Goal: Information Seeking & Learning: Learn about a topic

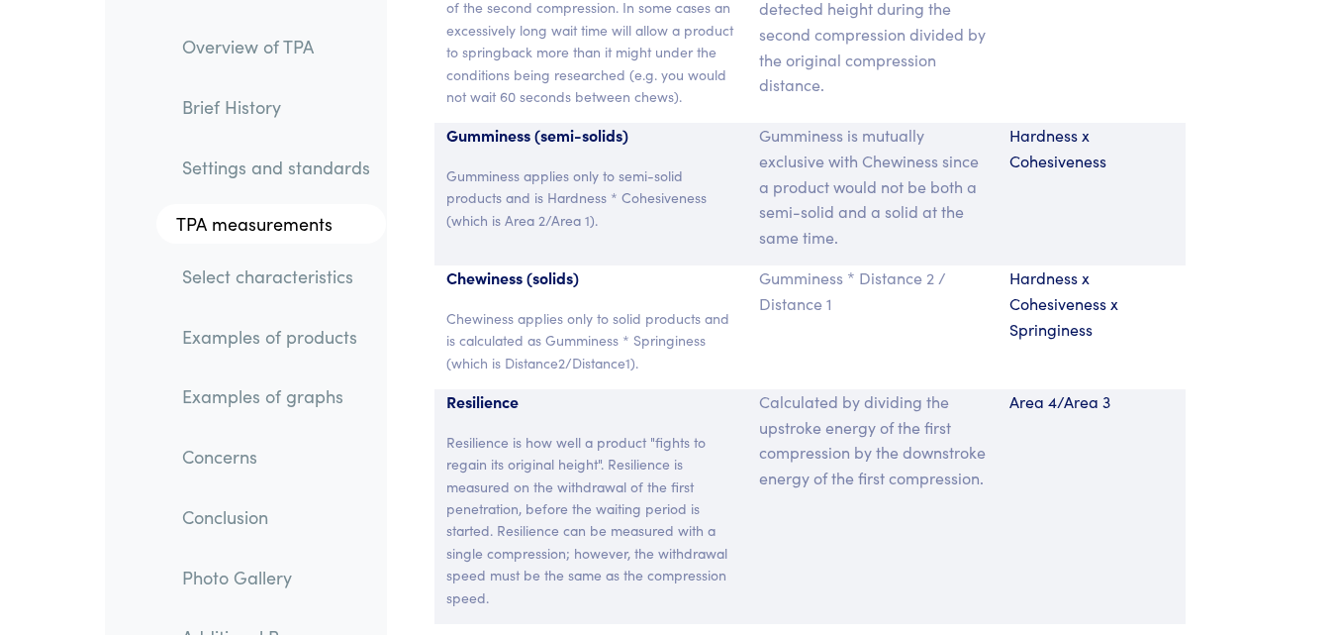
scroll to position [15524, 0]
click at [956, 122] on p "Gumminess is mutually exclusive with Chewiness since a product would not be bot…" at bounding box center [872, 185] width 227 height 127
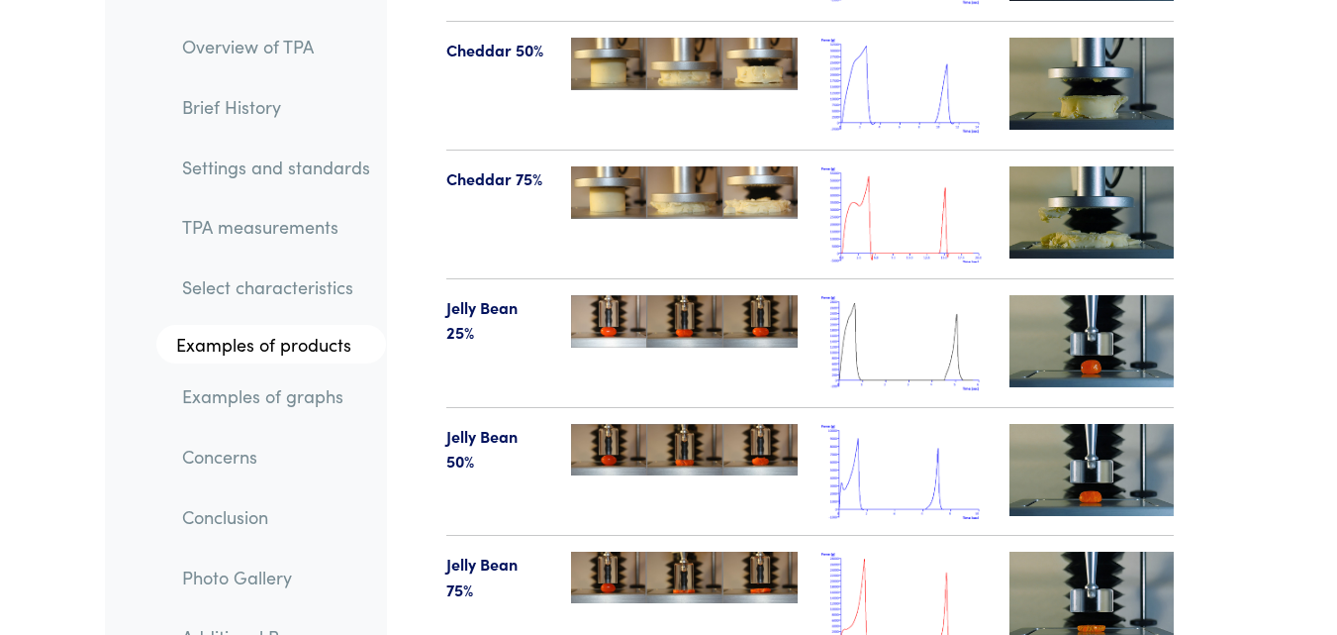
scroll to position [24061, 0]
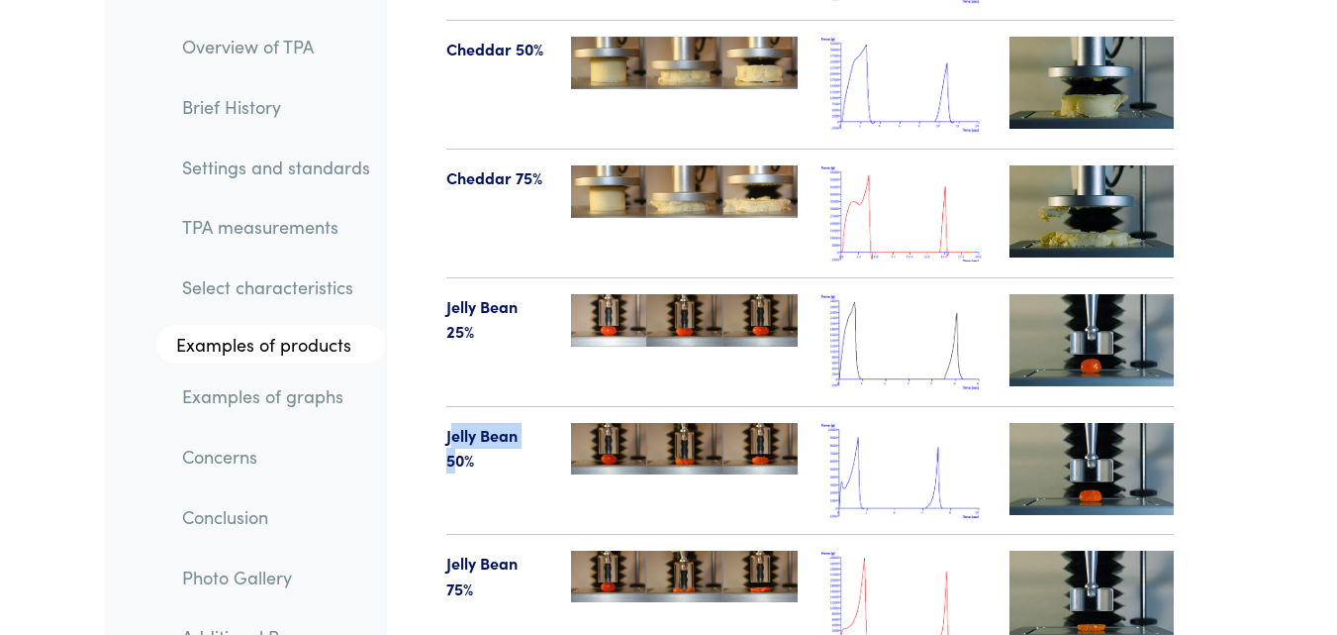
drag, startPoint x: 448, startPoint y: 235, endPoint x: 457, endPoint y: 265, distance: 32.0
click at [457, 423] on p "Jelly Bean 50%" at bounding box center [497, 448] width 102 height 50
drag, startPoint x: 448, startPoint y: 233, endPoint x: 480, endPoint y: 250, distance: 36.3
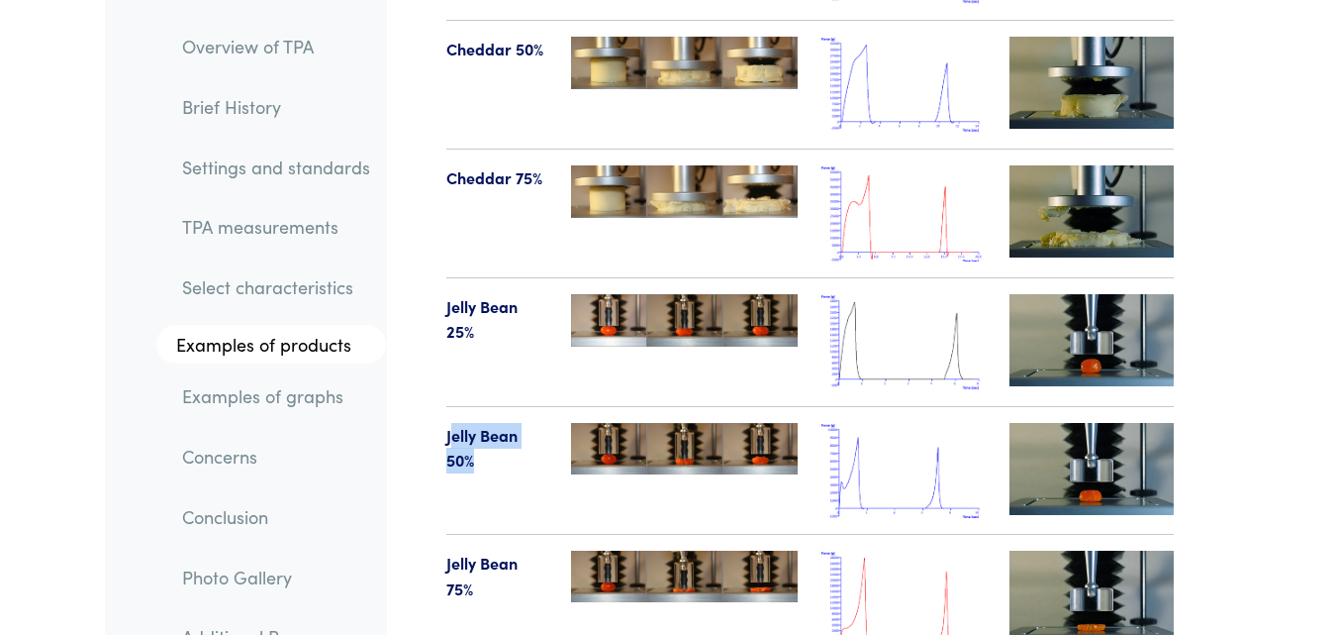
click at [480, 423] on p "Jelly Bean 50%" at bounding box center [497, 448] width 102 height 50
copy p "[PERSON_NAME] 50%"
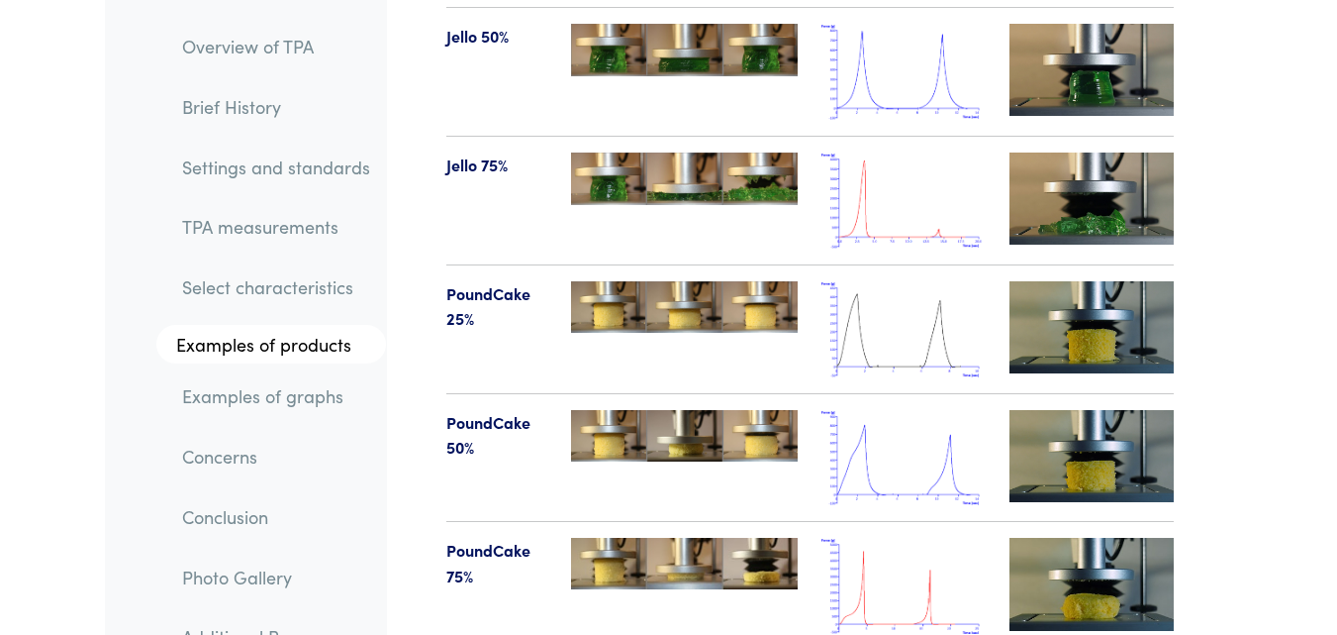
scroll to position [25216, 0]
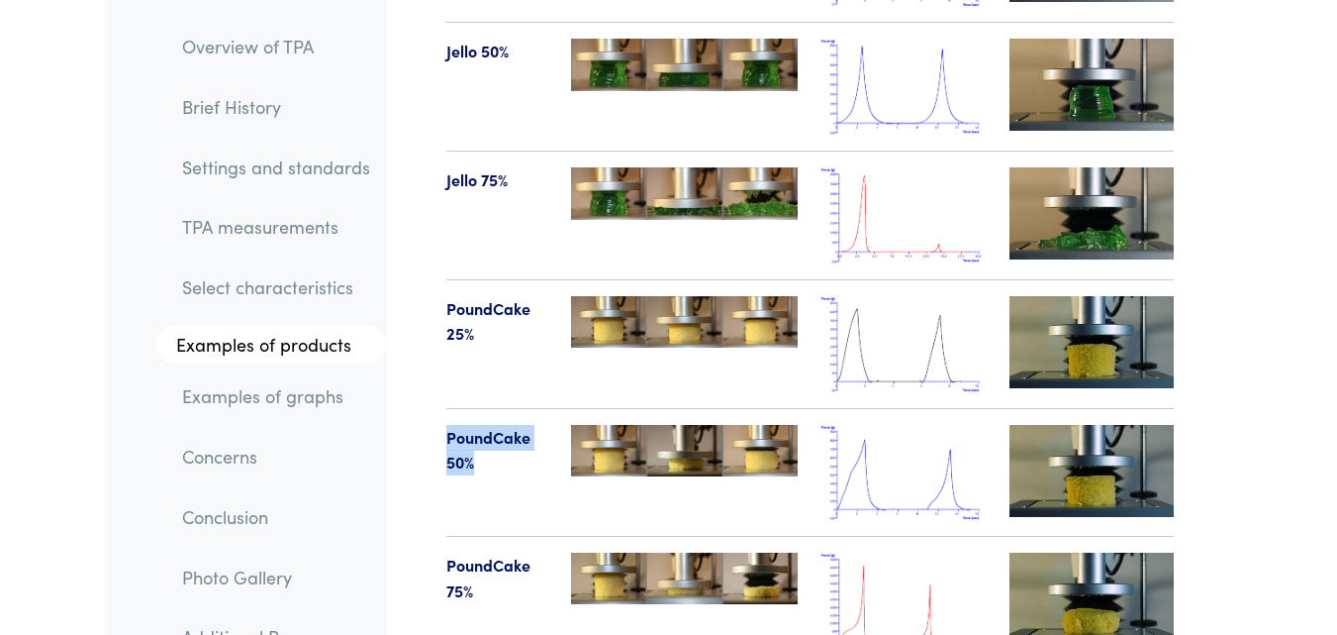
drag, startPoint x: 446, startPoint y: 237, endPoint x: 478, endPoint y: 259, distance: 39.0
click at [478, 425] on p "PoundCake 50%" at bounding box center [497, 450] width 102 height 50
copy p "PoundCake 50%"
click at [832, 425] on img at bounding box center [904, 473] width 164 height 96
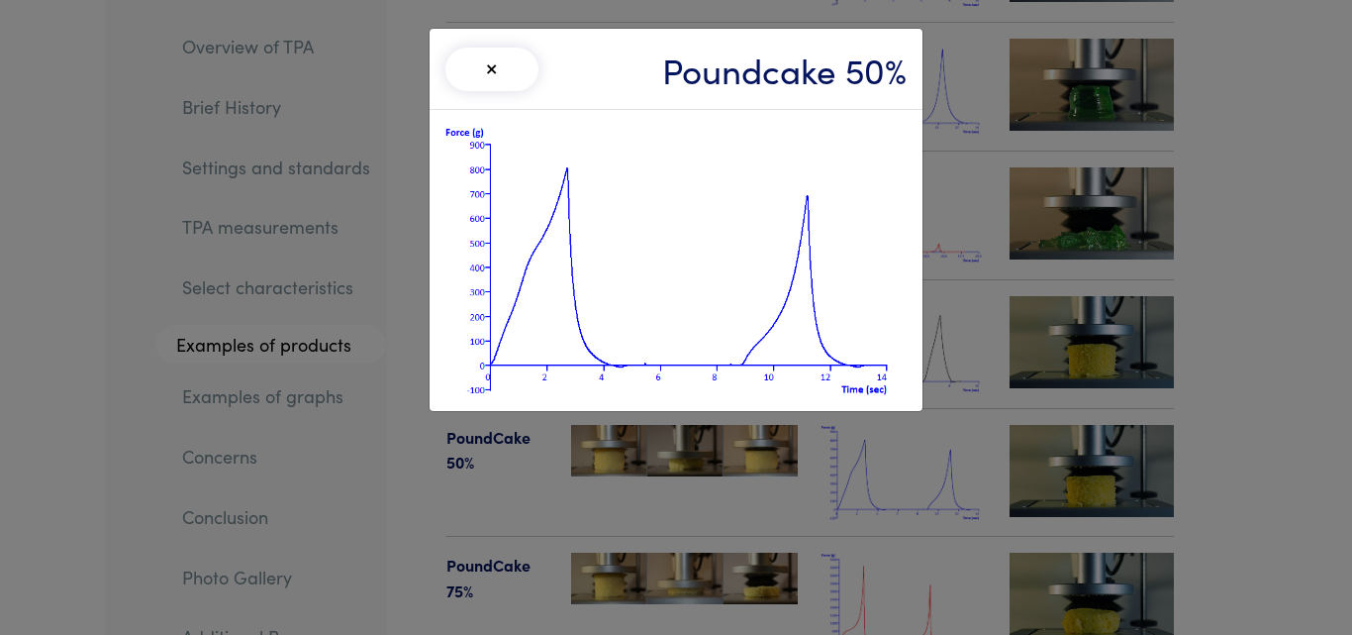
click at [986, 222] on div "× Poundcake 50%" at bounding box center [676, 317] width 1352 height 635
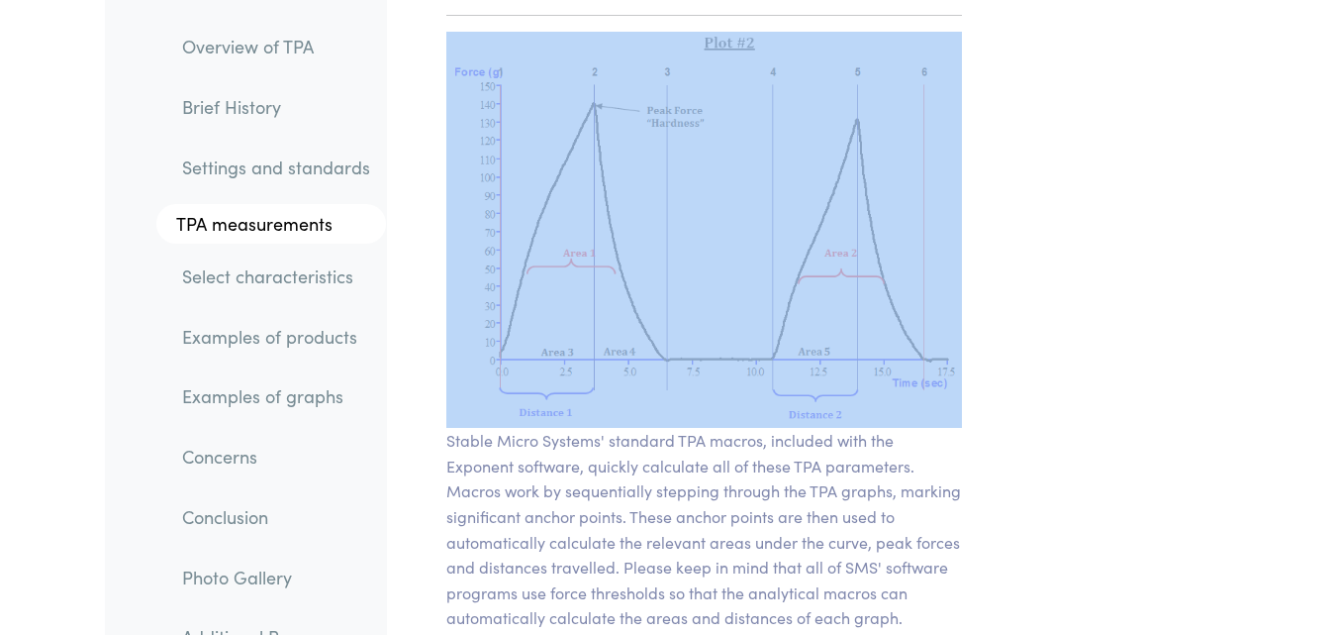
scroll to position [15939, 0]
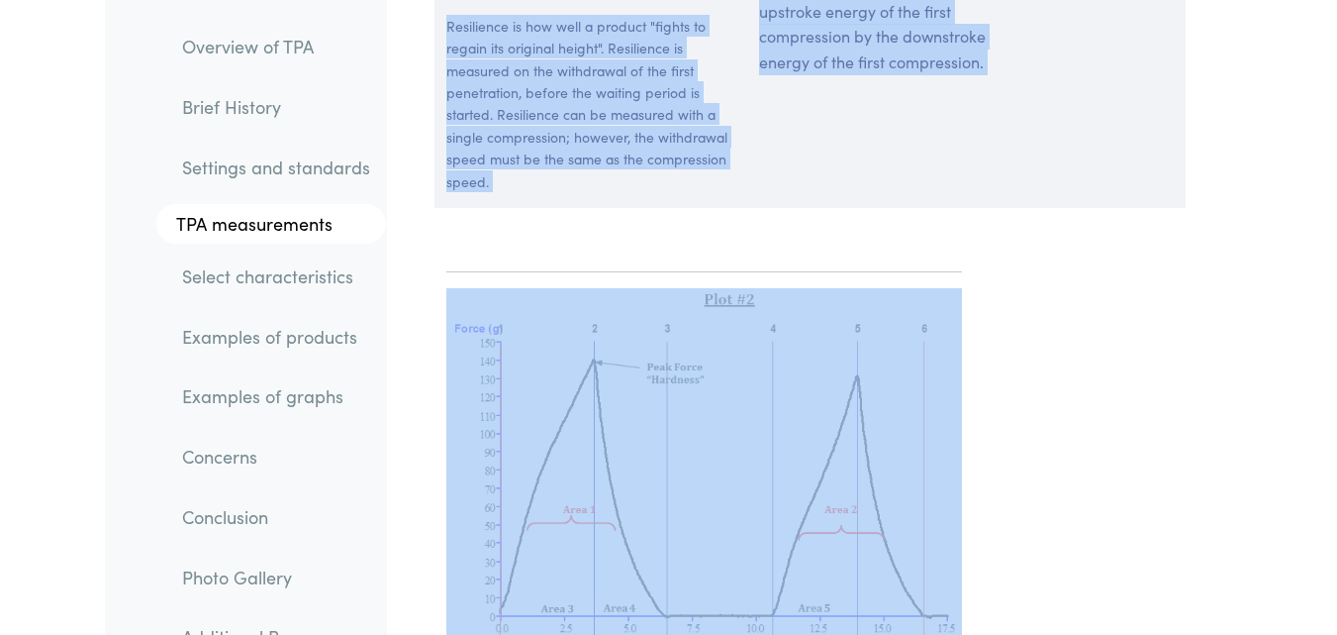
drag, startPoint x: 446, startPoint y: 108, endPoint x: 999, endPoint y: 329, distance: 594.8
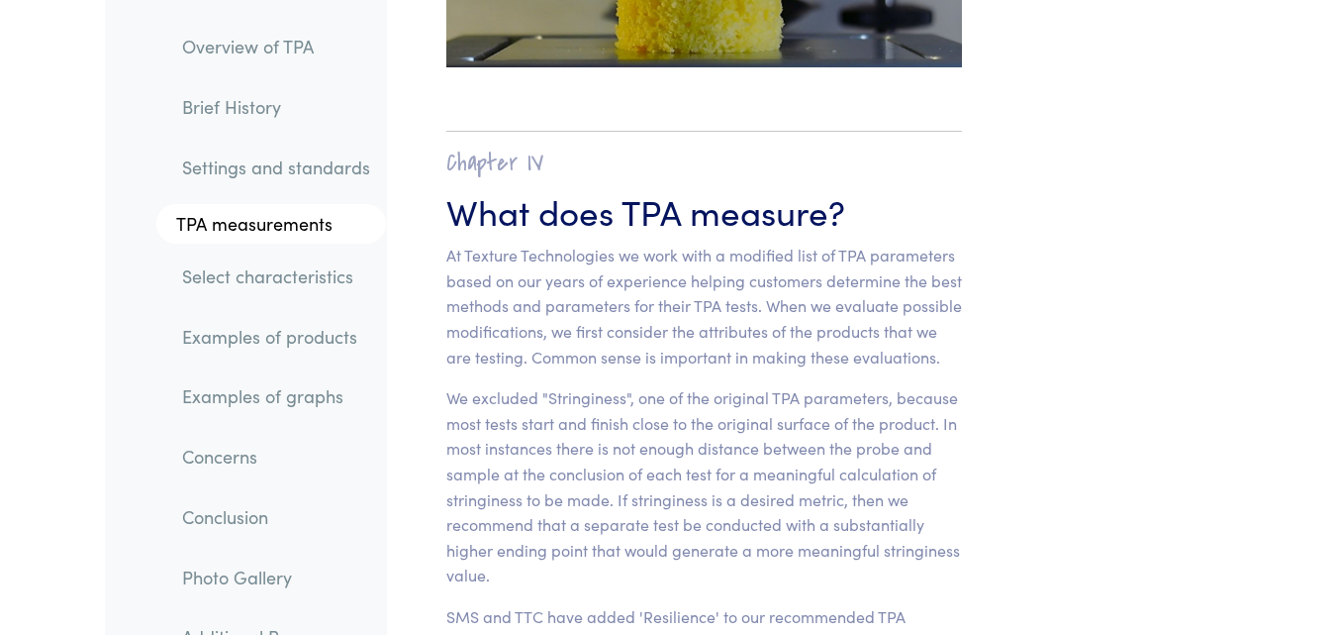
scroll to position [14047, 0]
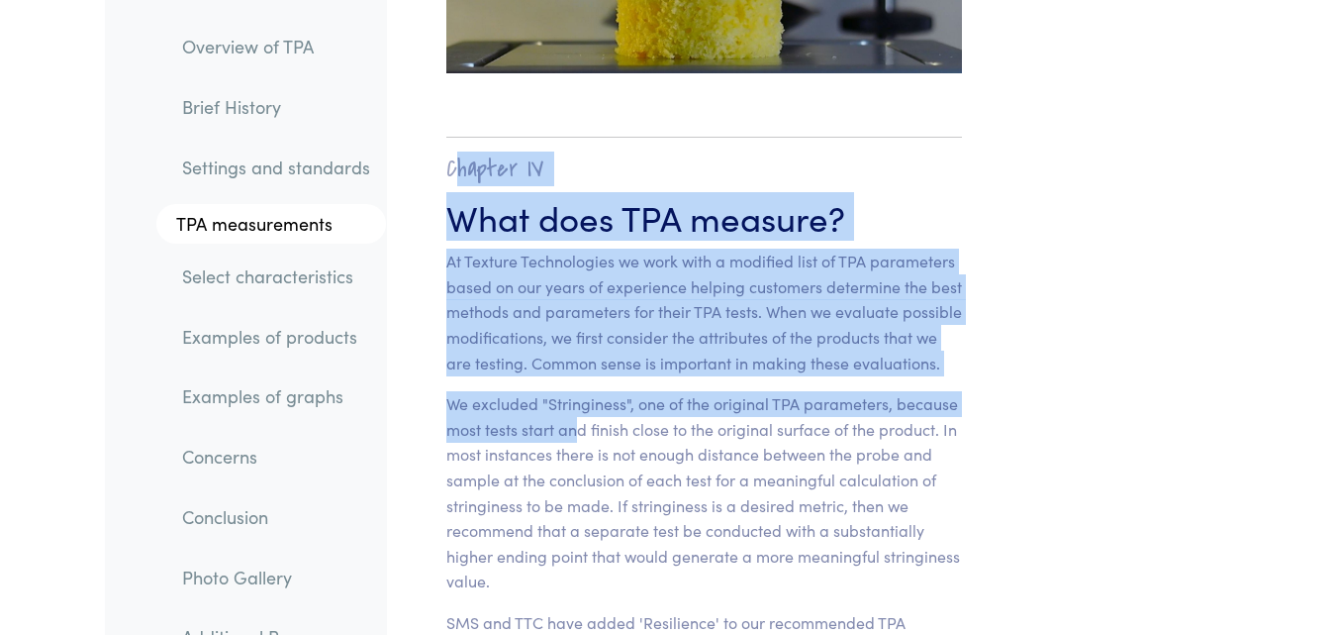
drag, startPoint x: 451, startPoint y: 17, endPoint x: 575, endPoint y: 280, distance: 290.9
click at [575, 280] on section "Chapter IV What does TPA measure? At Texture Technologies we work with a modifi…" at bounding box center [704, 458] width 611 height 722
click at [575, 391] on p "We excluded "Stringiness", one of the original TPA parameters, because most tes…" at bounding box center [704, 492] width 516 height 203
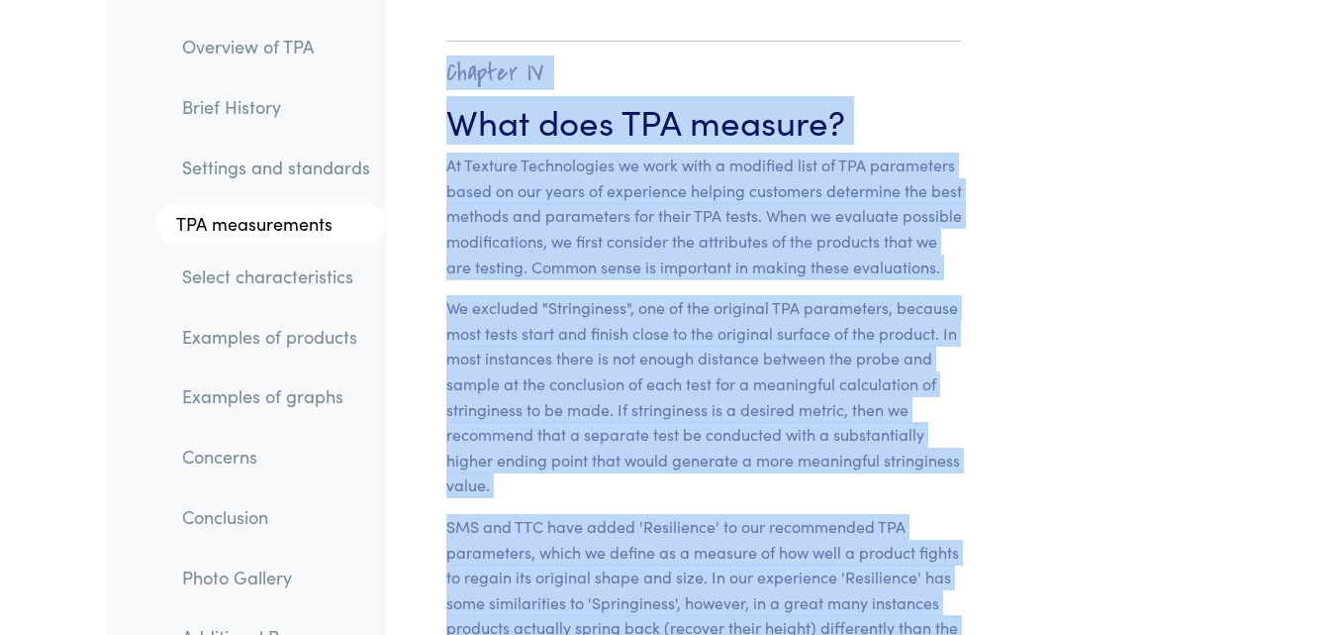
scroll to position [14284, 0]
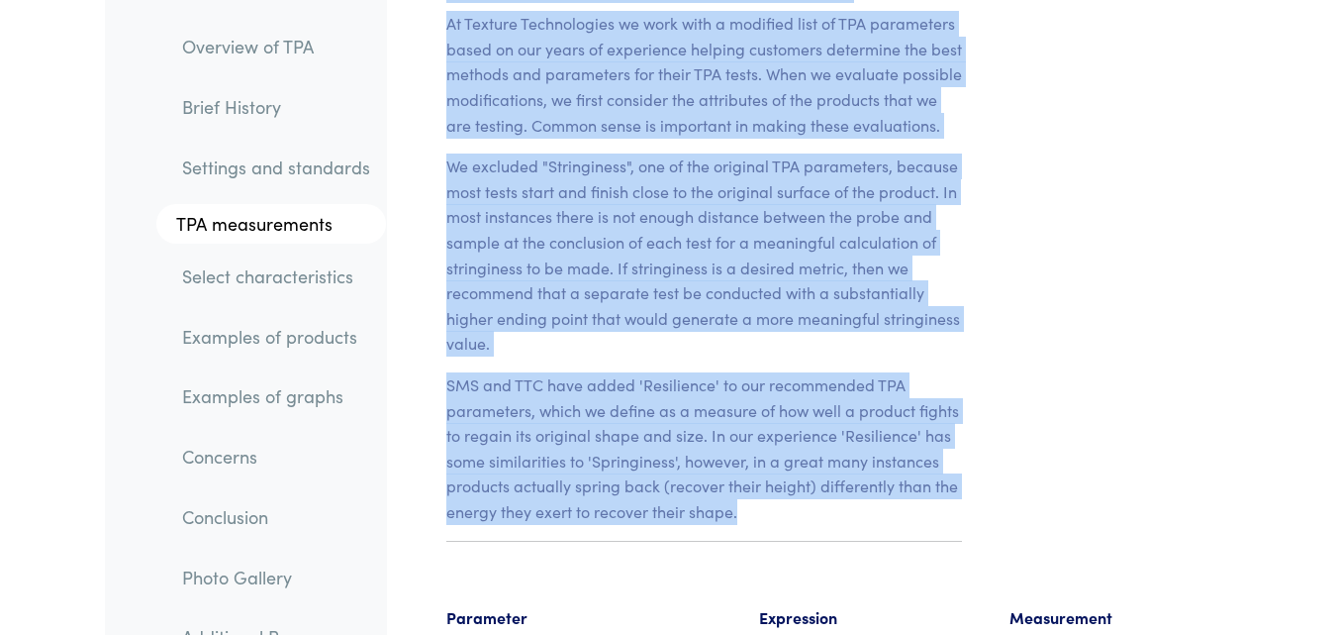
drag, startPoint x: 445, startPoint y: 14, endPoint x: 736, endPoint y: 359, distance: 451.7
click at [736, 359] on section "Chapter IV What does TPA measure? At Texture Technologies we work with a modifi…" at bounding box center [704, 220] width 611 height 722
copy section "Chapter IV What does TPA measure? At Texture Technologies we work with a modifi…"
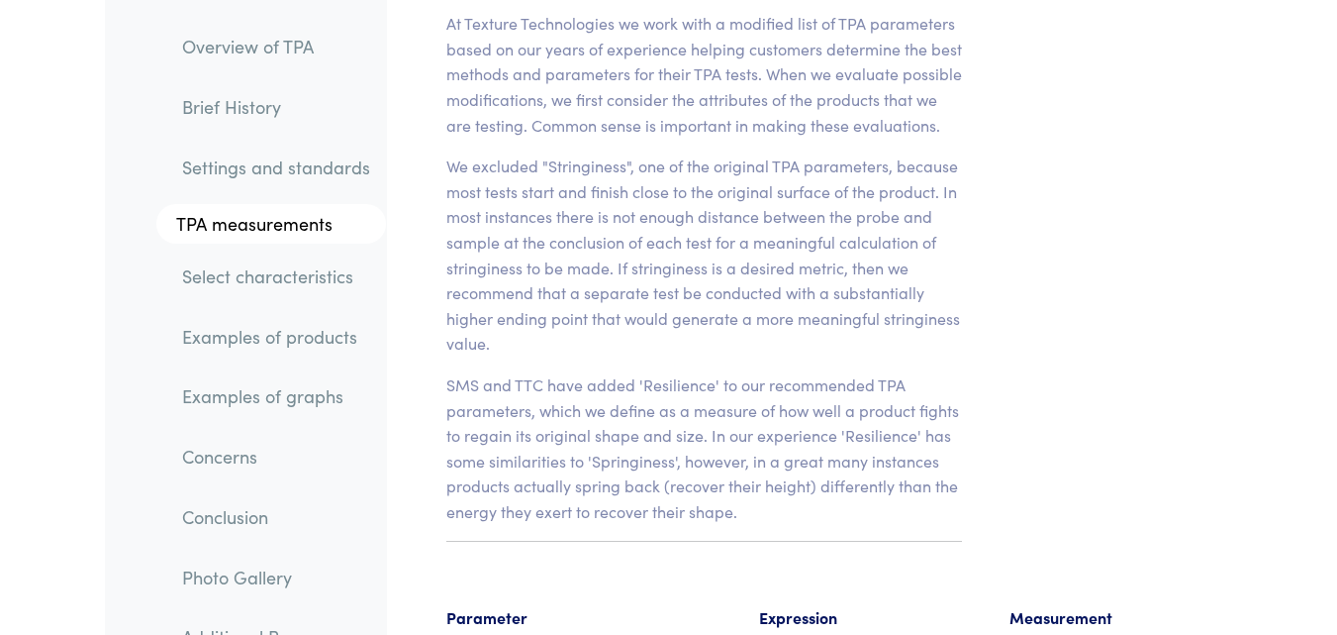
click at [911, 372] on section "Chapter IV What does TPA measure? At Texture Technologies we work with a modifi…" at bounding box center [704, 220] width 611 height 722
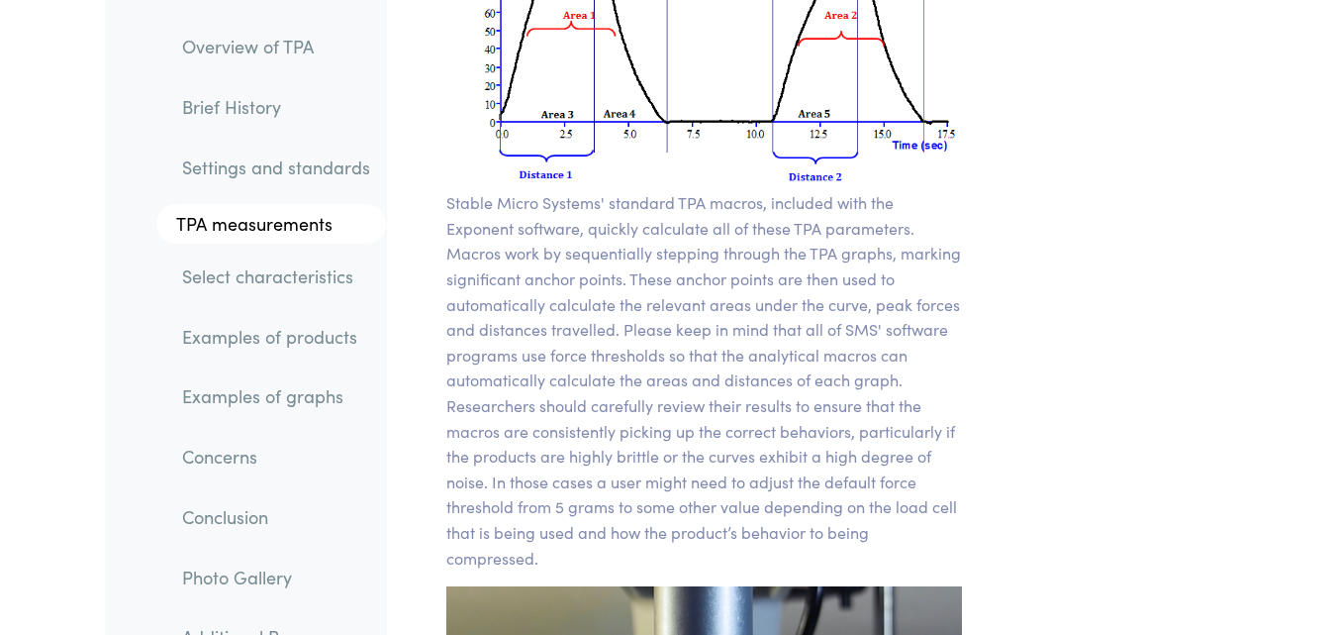
scroll to position [16430, 0]
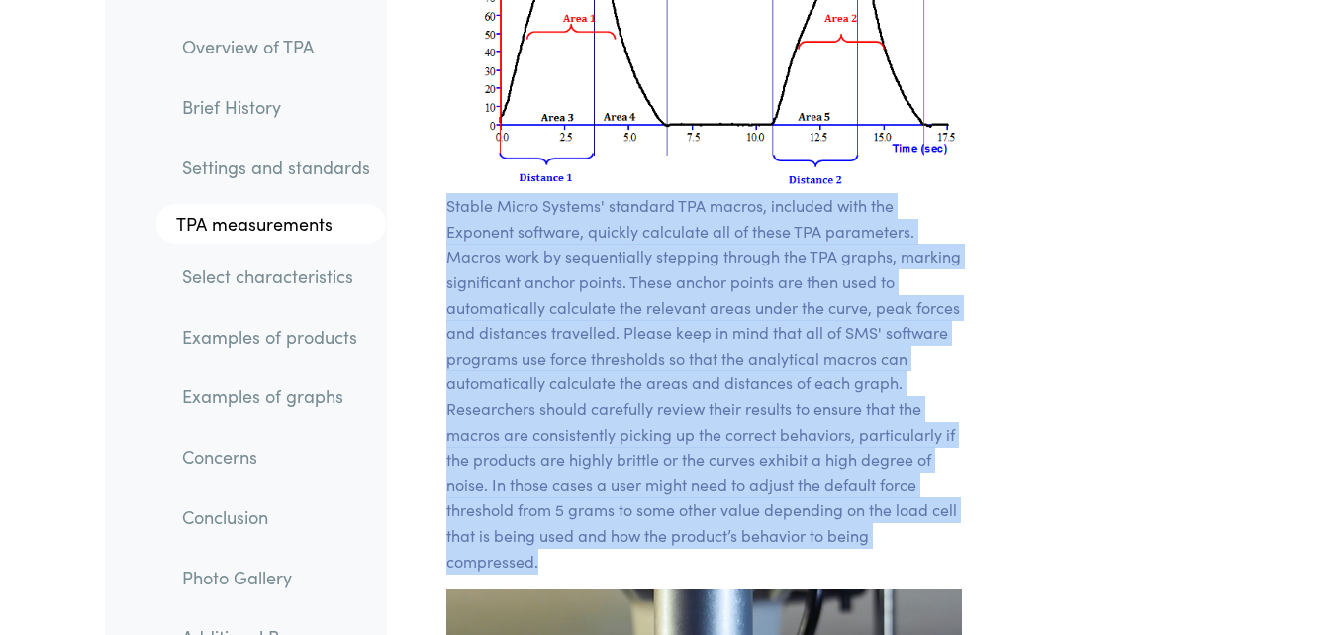
drag, startPoint x: 448, startPoint y: 57, endPoint x: 539, endPoint y: 409, distance: 362.8
click at [539, 409] on p "Stable Micro Systems' standard TPA macros, included with the Exponent software,…" at bounding box center [704, 383] width 516 height 380
copy p "Stable Micro Systems' standard TPA macros, included with the Exponent software,…"
click at [786, 421] on p "Stable Micro Systems' standard TPA macros, included with the Exponent software,…" at bounding box center [704, 383] width 516 height 380
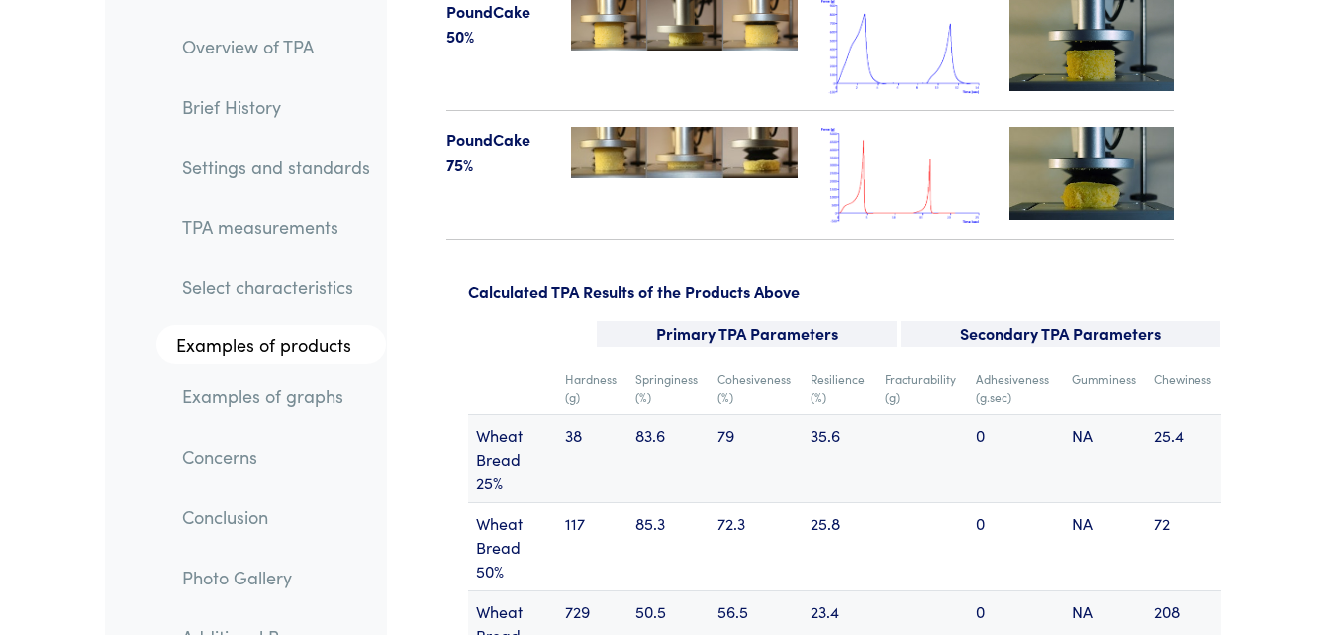
scroll to position [25641, 0]
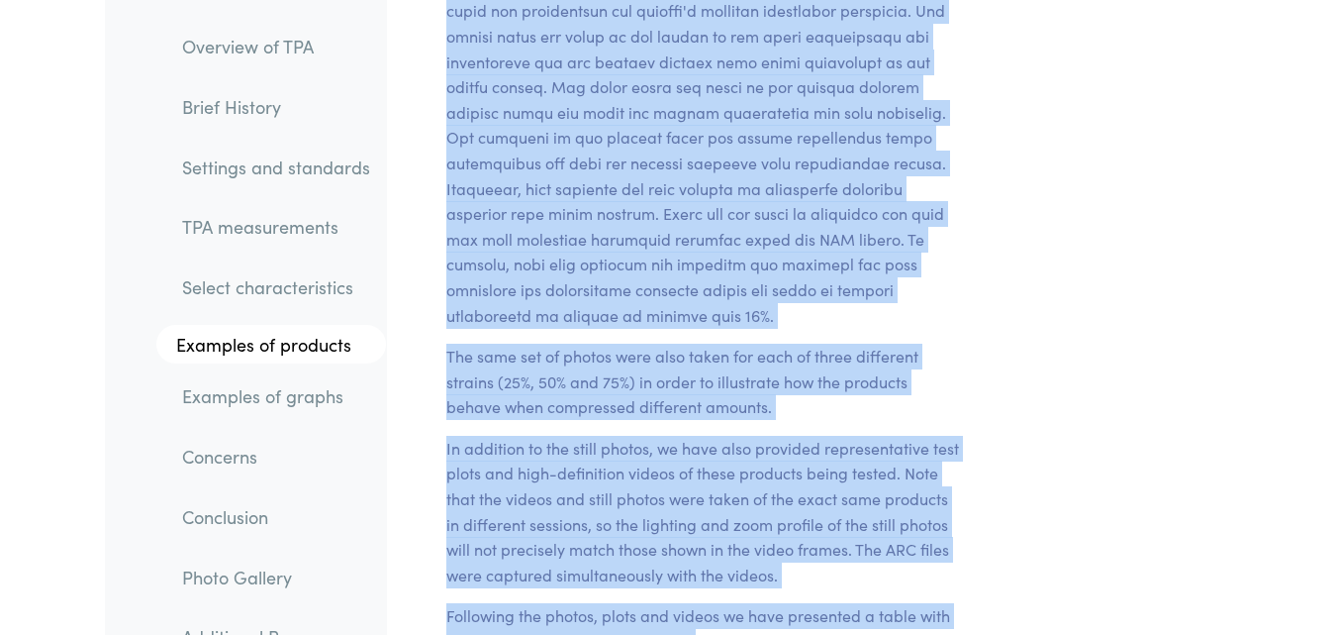
scroll to position [22505, 0]
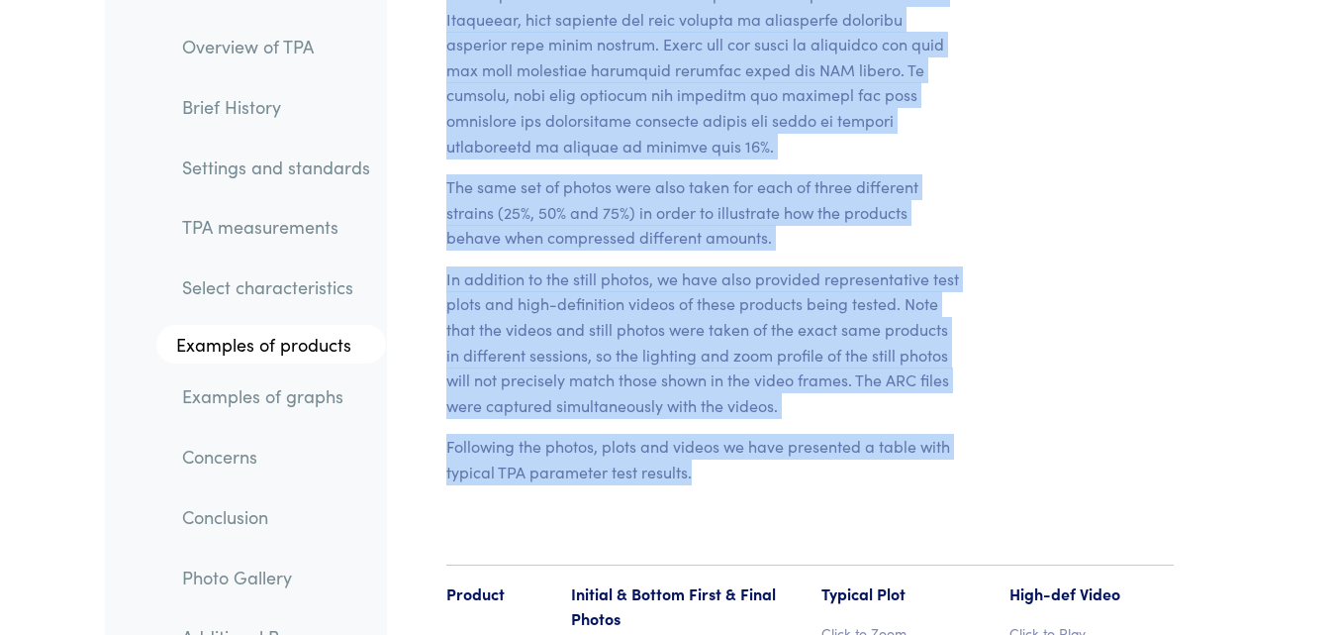
drag, startPoint x: 446, startPoint y: 25, endPoint x: 689, endPoint y: 267, distance: 343.0
copy section "Chapter VI Examples of Products Tested Using Texture Profile Analysis To demons…"
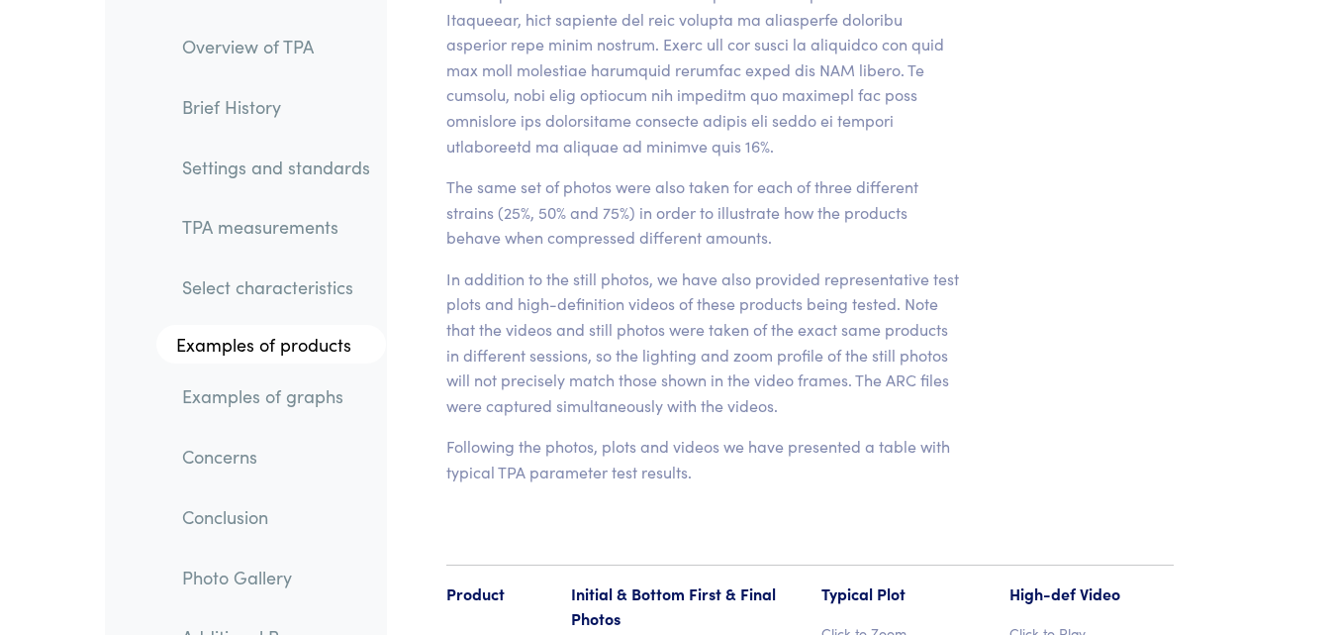
click at [744, 581] on p "Initial & Bottom First & Final Photos" at bounding box center [684, 606] width 227 height 50
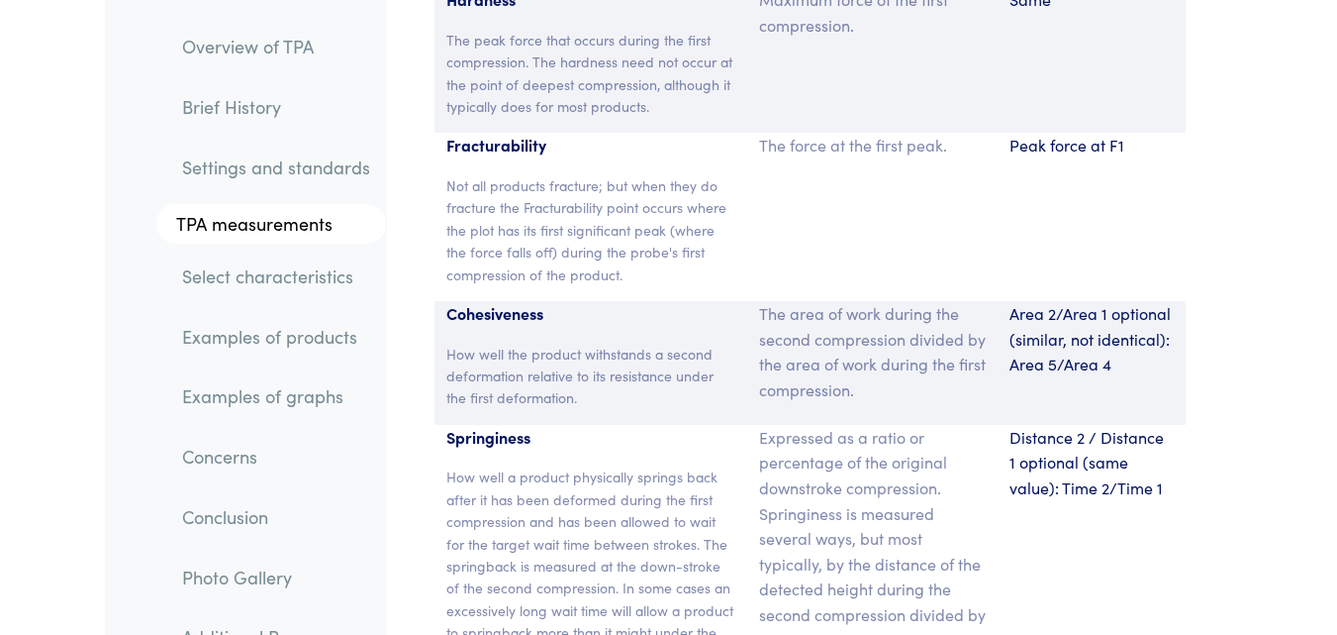
scroll to position [14944, 0]
click at [1157, 424] on p "Distance 2 / Distance 1 optional (same value): Time 2/Time 1" at bounding box center [1092, 462] width 164 height 76
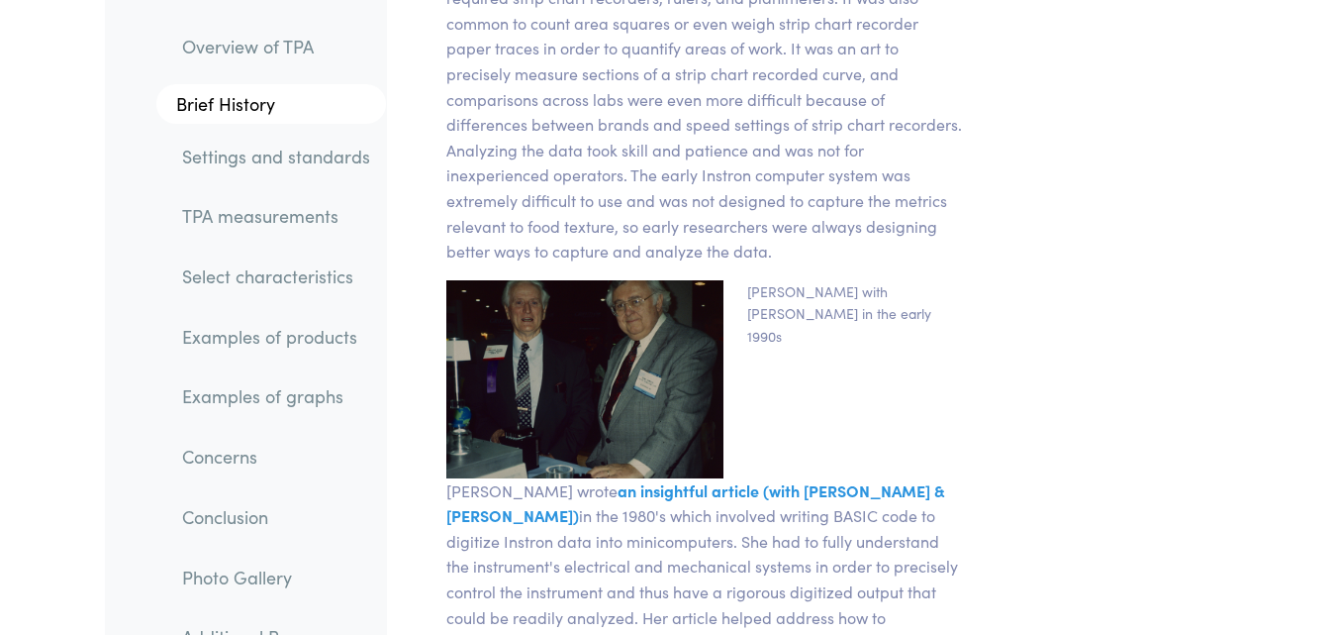
scroll to position [5731, 0]
